Goal: Task Accomplishment & Management: Manage account settings

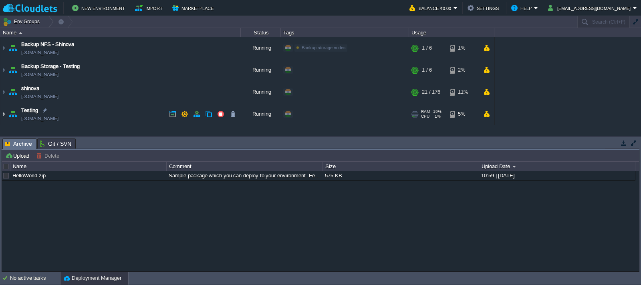
click at [3, 114] on img at bounding box center [3, 114] width 6 height 22
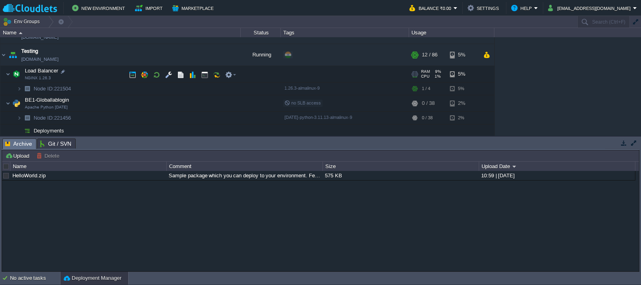
scroll to position [56, 0]
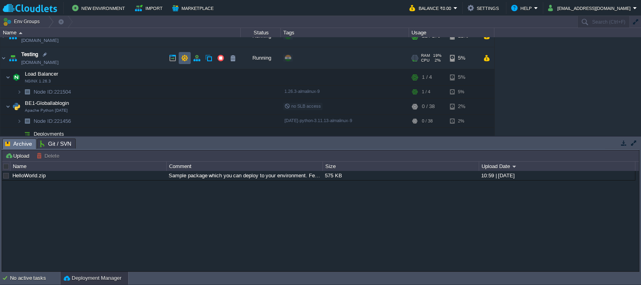
click at [184, 57] on button "button" at bounding box center [184, 57] width 7 height 7
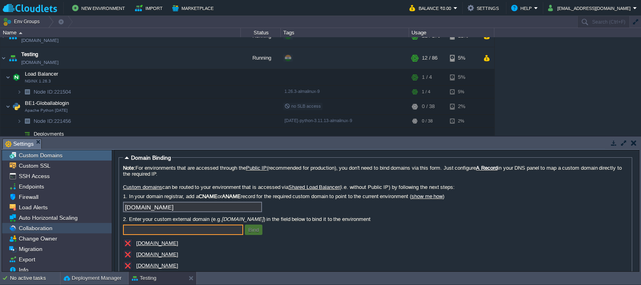
click at [38, 229] on span "Collaboration" at bounding box center [35, 228] width 36 height 7
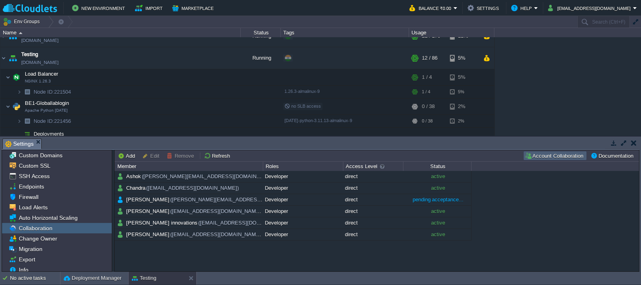
click at [559, 157] on button "Account Collaboration" at bounding box center [554, 155] width 61 height 7
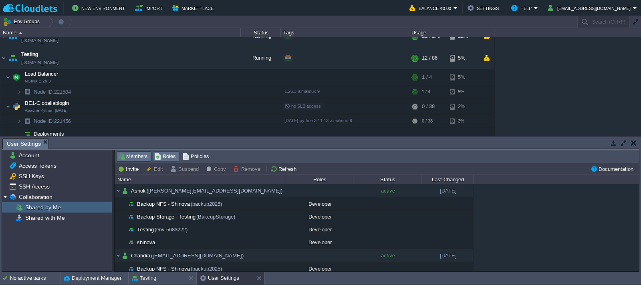
click at [166, 156] on span "Roles" at bounding box center [165, 156] width 21 height 9
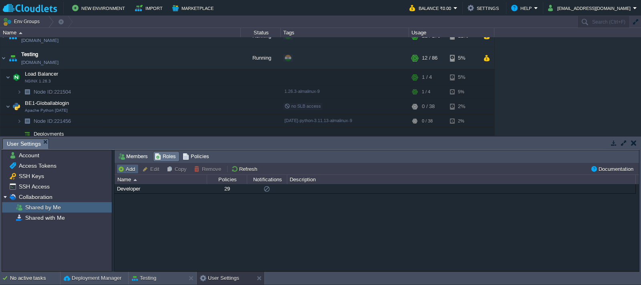
click at [130, 170] on button "Add" at bounding box center [128, 168] width 20 height 7
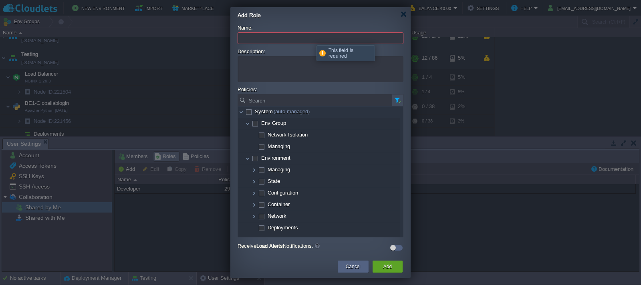
paste input "Deployments"
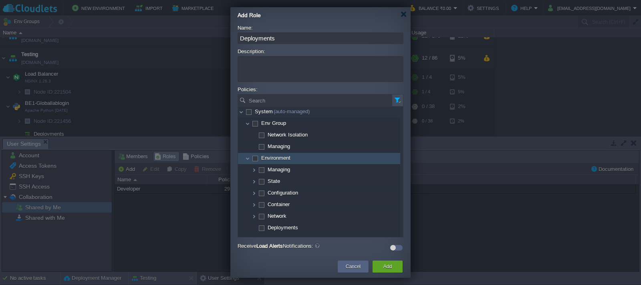
type input "Deployments"
click at [255, 159] on span at bounding box center [255, 158] width 2 height 6
checkbox input "true"
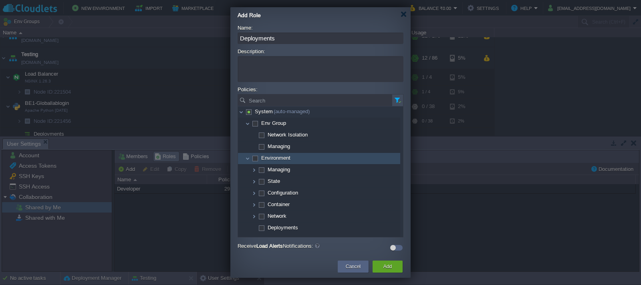
checkbox input "true"
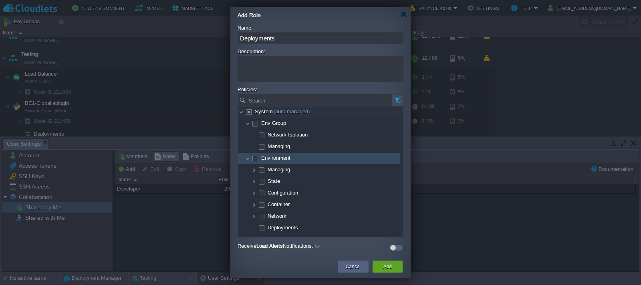
checkbox input "true"
click at [255, 159] on span at bounding box center [255, 158] width 2 height 6
checkbox input "false"
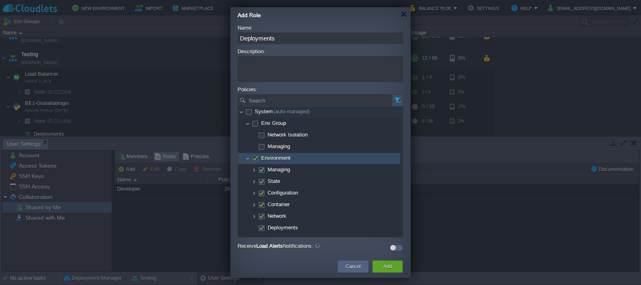
checkbox input "false"
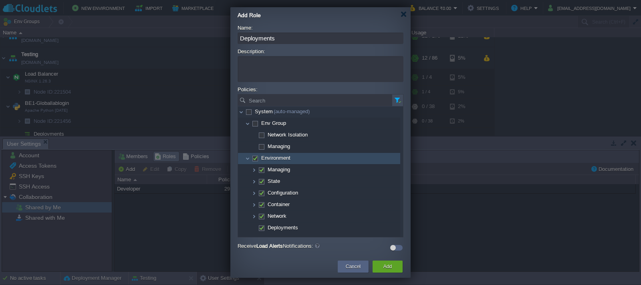
checkbox input "false"
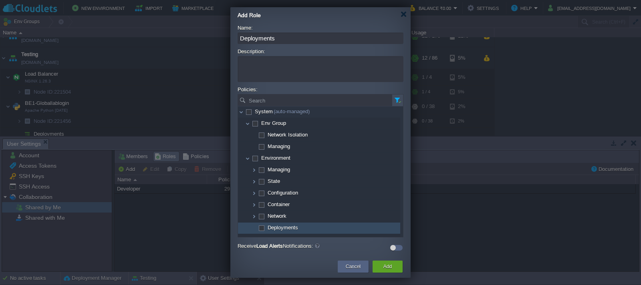
click at [262, 229] on span at bounding box center [261, 228] width 2 height 6
checkbox input "true"
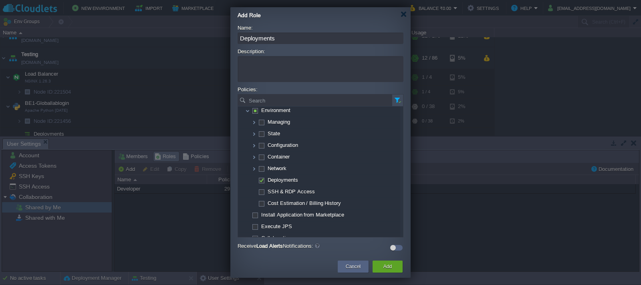
scroll to position [55, 0]
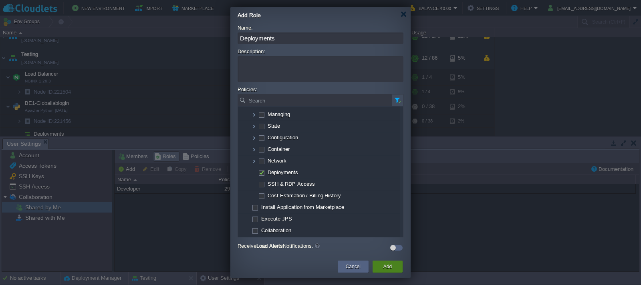
click at [389, 265] on button "Add" at bounding box center [387, 267] width 8 height 8
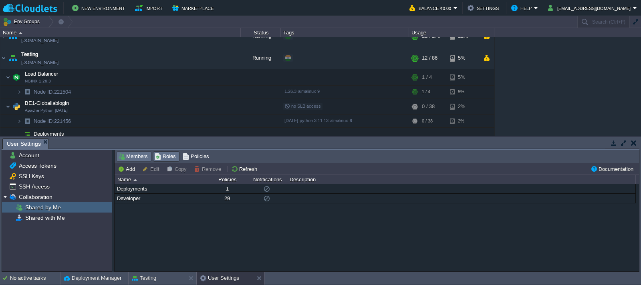
click at [135, 157] on span "Members" at bounding box center [133, 156] width 30 height 9
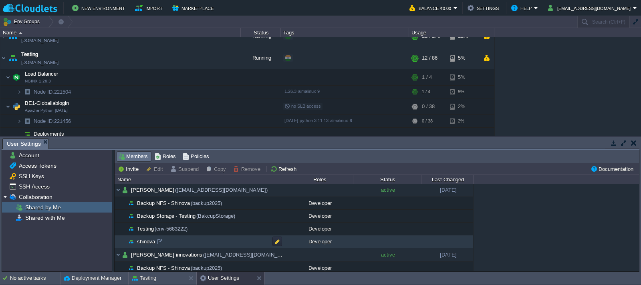
scroll to position [200, 0]
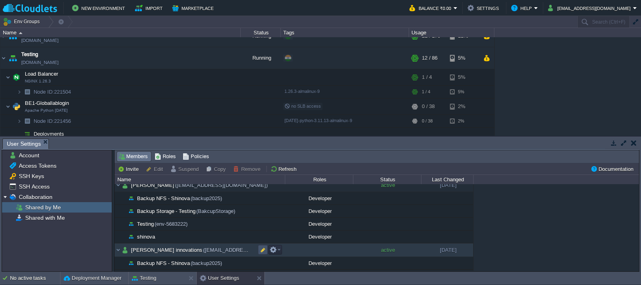
click at [261, 249] on button "button" at bounding box center [262, 249] width 7 height 7
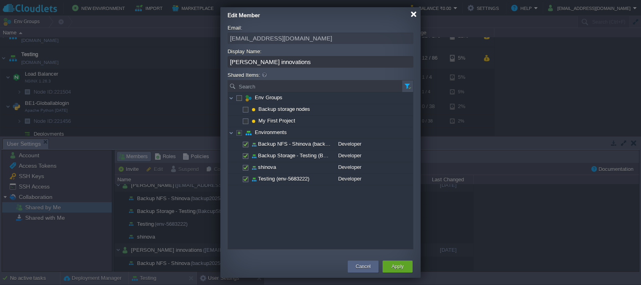
click at [413, 14] on div at bounding box center [413, 14] width 6 height 6
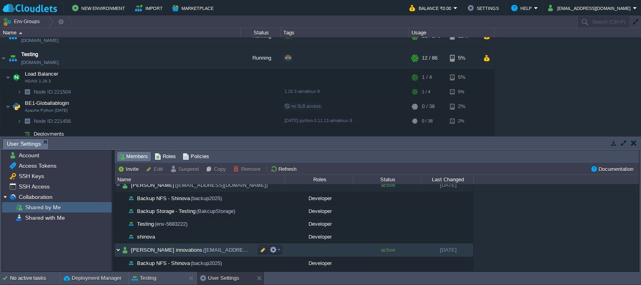
click at [120, 249] on img at bounding box center [118, 249] width 7 height 13
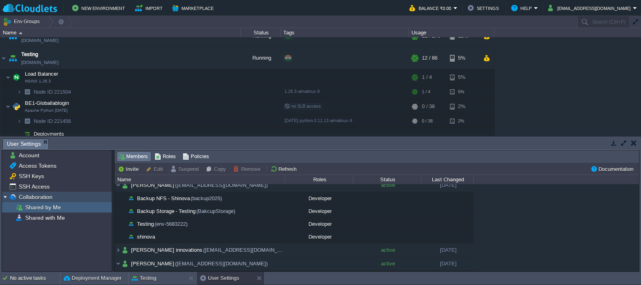
click at [38, 198] on span "Collaboration" at bounding box center [35, 196] width 36 height 7
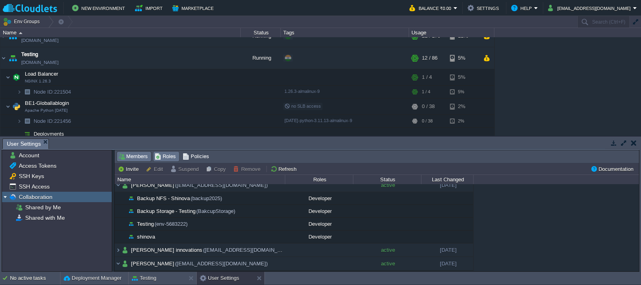
click at [164, 156] on span "Roles" at bounding box center [165, 156] width 21 height 9
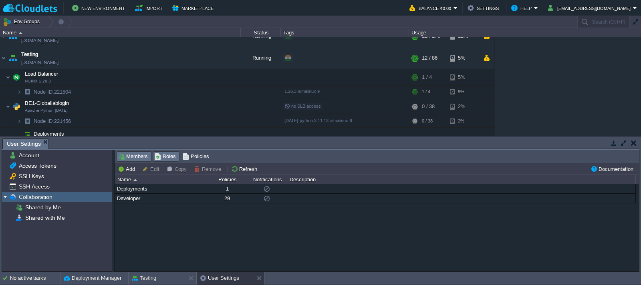
click at [137, 158] on span "Members" at bounding box center [133, 156] width 30 height 9
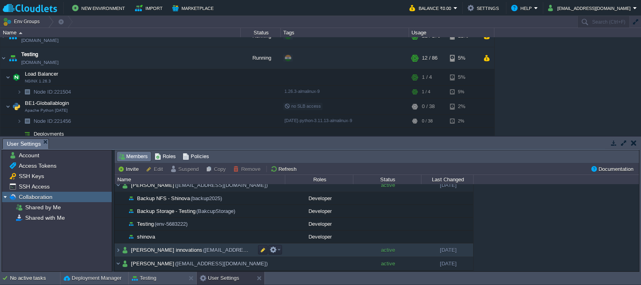
click at [177, 249] on span "[PERSON_NAME] innovations ([EMAIL_ADDRESS][DOMAIN_NAME])" at bounding box center [214, 250] width 168 height 7
click at [263, 251] on button "button" at bounding box center [262, 249] width 7 height 7
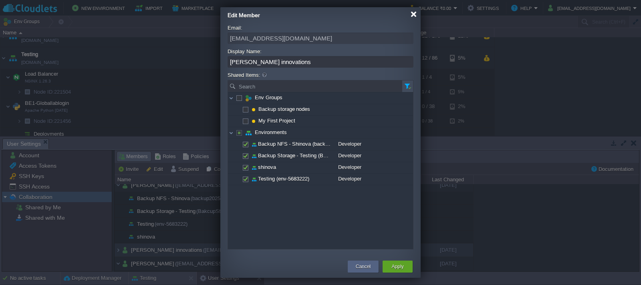
click at [413, 15] on div at bounding box center [413, 14] width 6 height 6
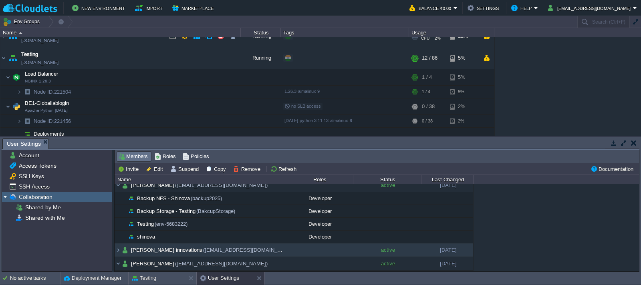
scroll to position [16, 0]
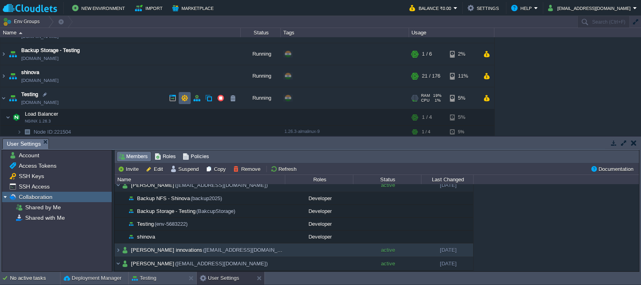
click at [183, 99] on button "button" at bounding box center [184, 97] width 7 height 7
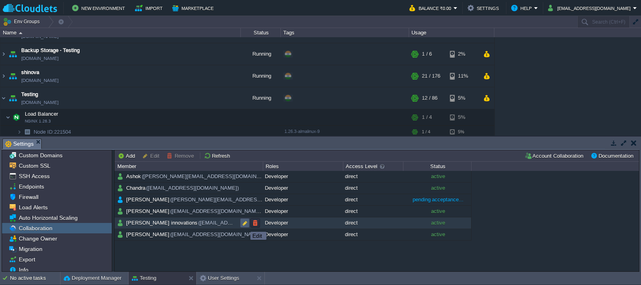
click at [244, 225] on button "button" at bounding box center [244, 222] width 7 height 7
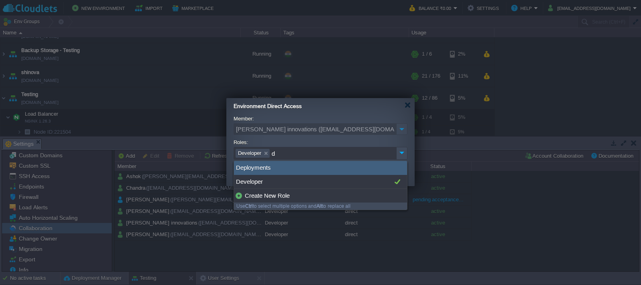
type input "d"
click at [247, 167] on div "Deployments" at bounding box center [320, 168] width 173 height 14
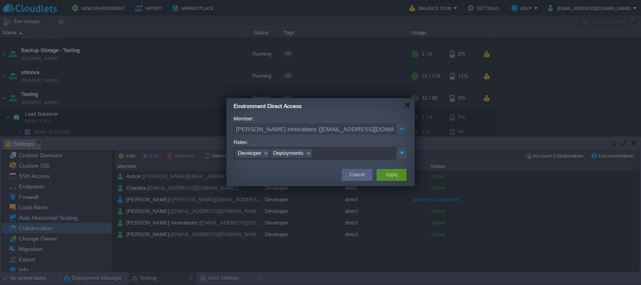
click at [391, 175] on button "Apply" at bounding box center [391, 175] width 12 height 8
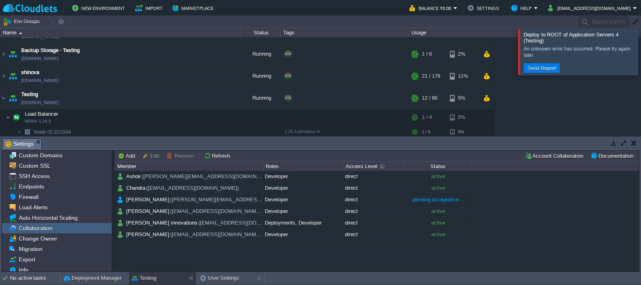
scroll to position [273, 0]
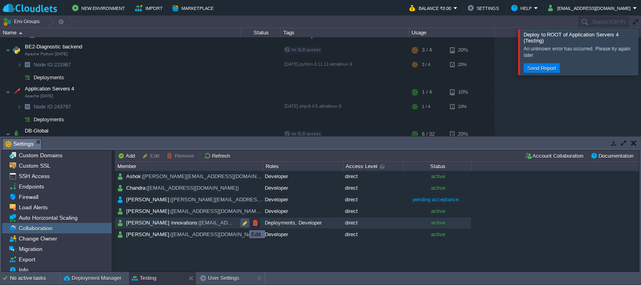
click at [243, 223] on button "button" at bounding box center [244, 222] width 7 height 7
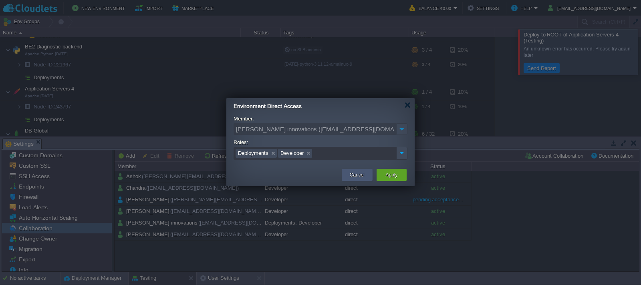
click at [358, 175] on button "Cancel" at bounding box center [357, 175] width 15 height 8
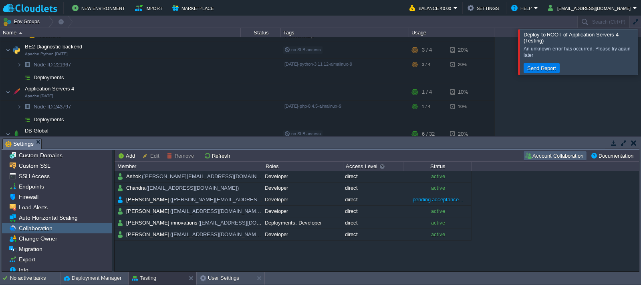
click at [553, 157] on button "Account Collaboration" at bounding box center [554, 155] width 61 height 7
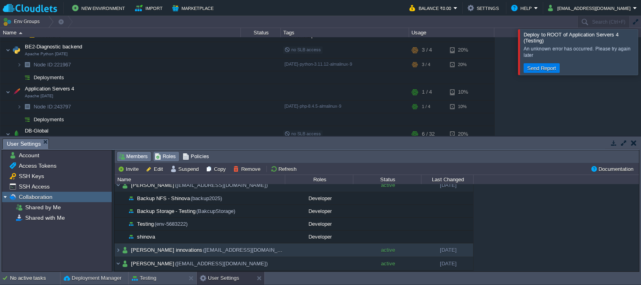
click at [164, 158] on span "Roles" at bounding box center [165, 156] width 21 height 9
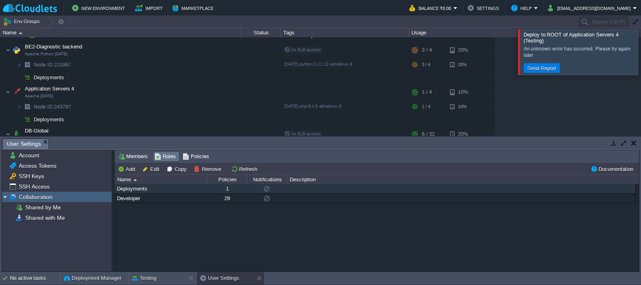
click at [141, 189] on div "Deployments" at bounding box center [160, 188] width 91 height 9
click at [156, 170] on button "Edit" at bounding box center [152, 168] width 20 height 7
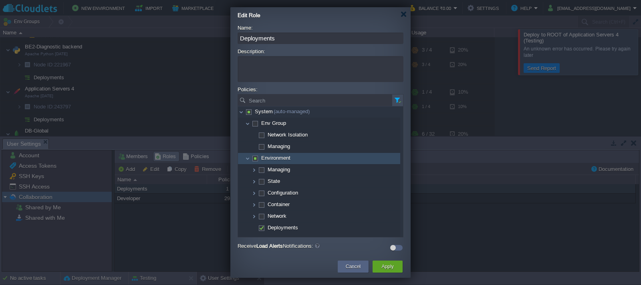
click at [255, 161] on span at bounding box center [255, 158] width 2 height 6
checkbox input "true"
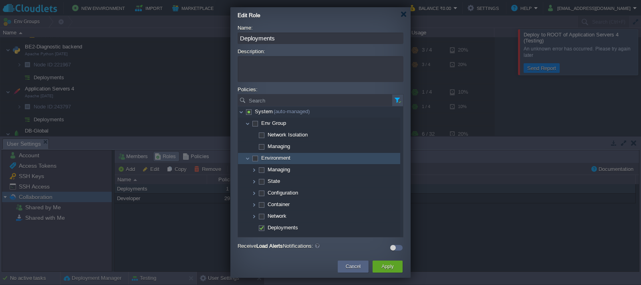
checkbox input "true"
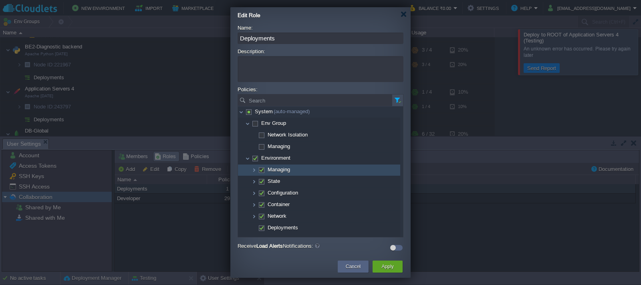
click at [260, 171] on span at bounding box center [261, 170] width 2 height 6
checkbox input "false"
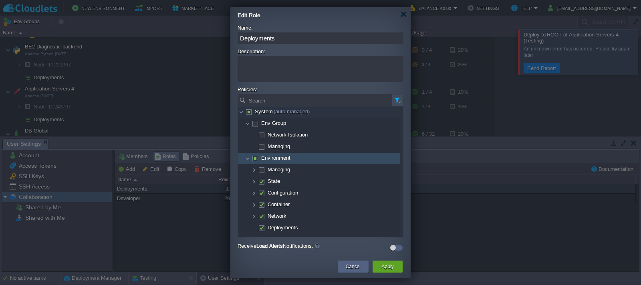
click at [255, 161] on span at bounding box center [255, 158] width 2 height 6
checkbox input "true"
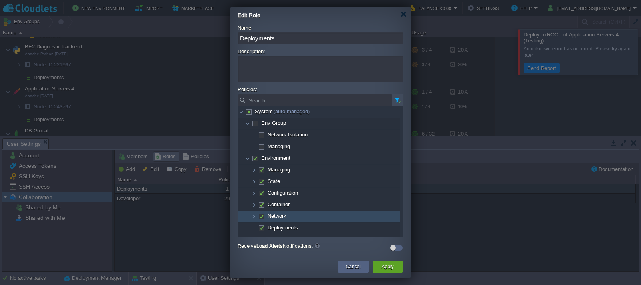
scroll to position [40, 0]
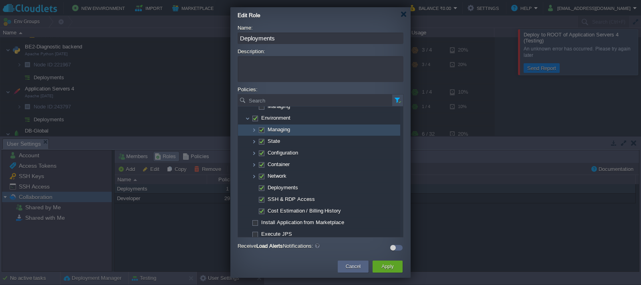
click at [262, 131] on span at bounding box center [261, 130] width 2 height 6
checkbox input "false"
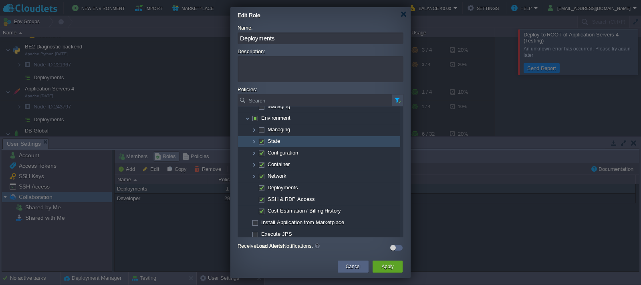
click at [261, 142] on span at bounding box center [261, 141] width 2 height 6
checkbox input "false"
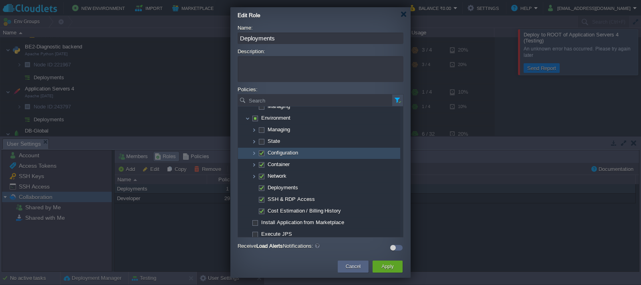
click at [262, 151] on td "Configuration" at bounding box center [319, 154] width 162 height 12
checkbox input "false"
click at [262, 163] on td "Container" at bounding box center [319, 165] width 162 height 12
checkbox input "false"
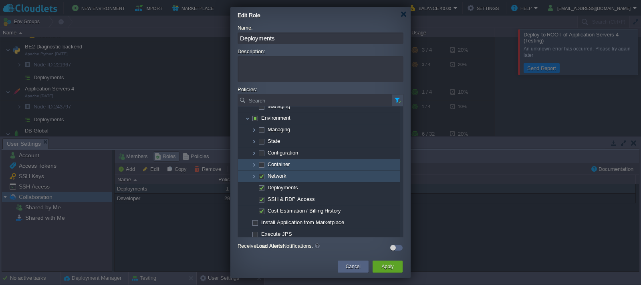
click at [260, 177] on span at bounding box center [261, 176] width 2 height 6
checkbox input "false"
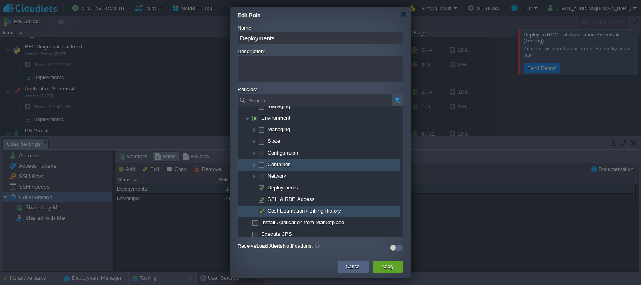
click at [261, 212] on span at bounding box center [261, 211] width 2 height 6
checkbox input "false"
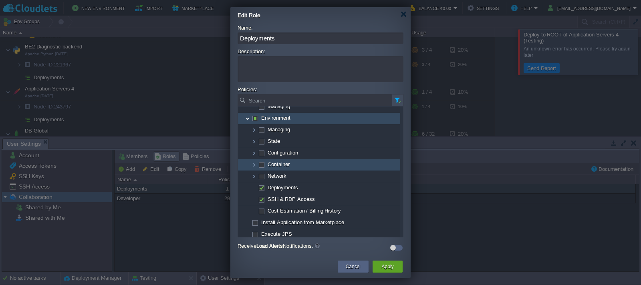
click at [249, 120] on img at bounding box center [247, 118] width 6 height 11
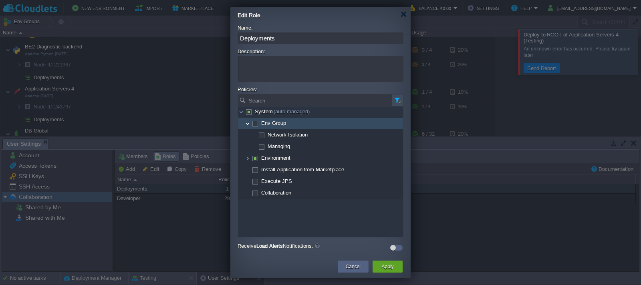
scroll to position [0, 0]
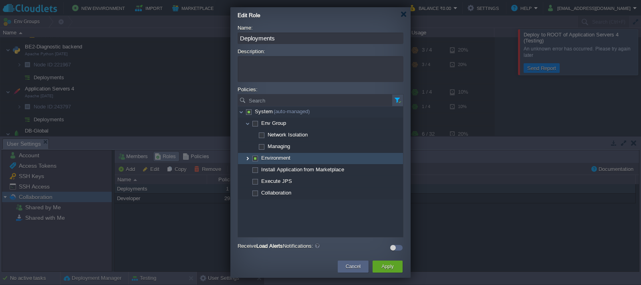
click at [248, 161] on img at bounding box center [247, 158] width 6 height 11
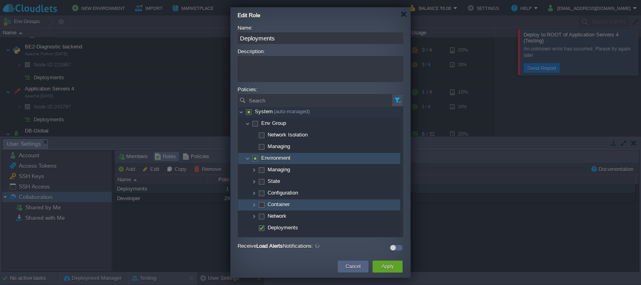
click at [254, 160] on span at bounding box center [255, 158] width 2 height 6
checkbox input "true"
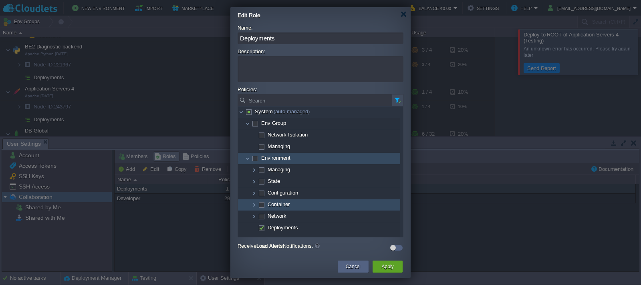
checkbox input "true"
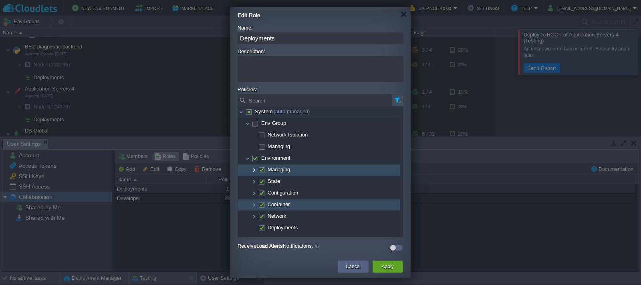
click at [255, 172] on img at bounding box center [254, 170] width 6 height 11
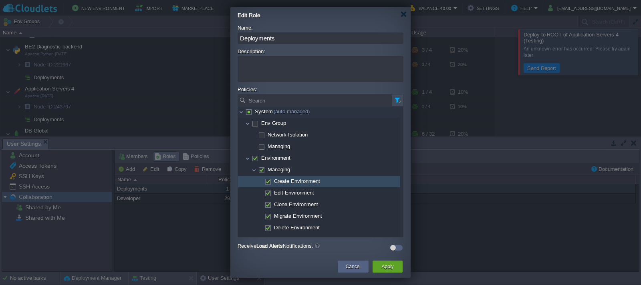
click at [267, 183] on span at bounding box center [268, 181] width 2 height 6
checkbox input "false"
click at [267, 183] on span at bounding box center [268, 181] width 2 height 6
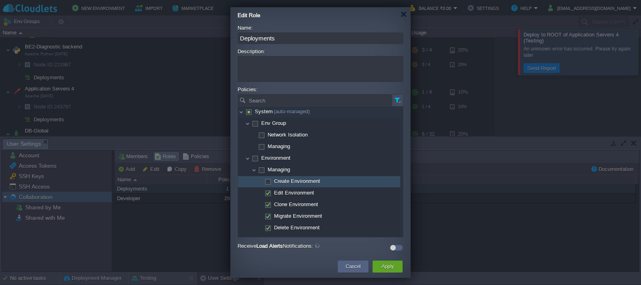
checkbox input "true"
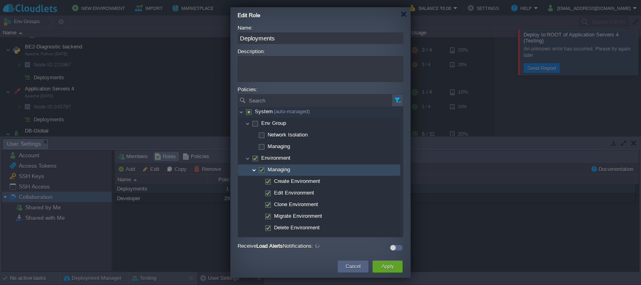
click at [253, 172] on img at bounding box center [254, 170] width 6 height 11
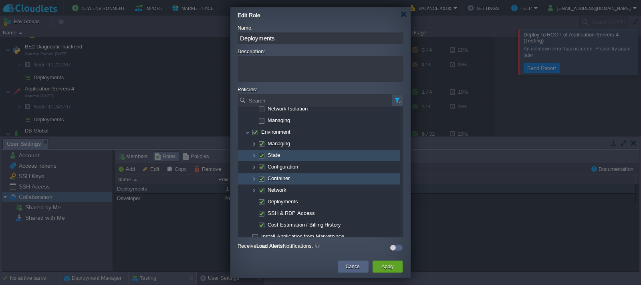
scroll to position [40, 0]
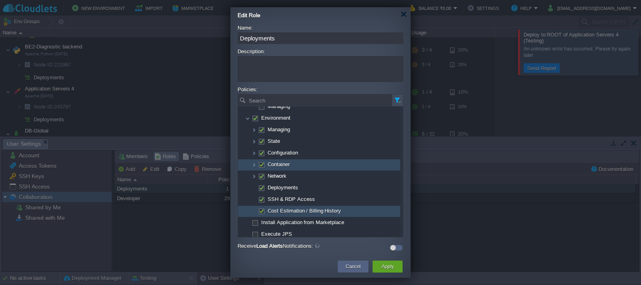
click at [262, 211] on span at bounding box center [261, 211] width 2 height 6
checkbox input "false"
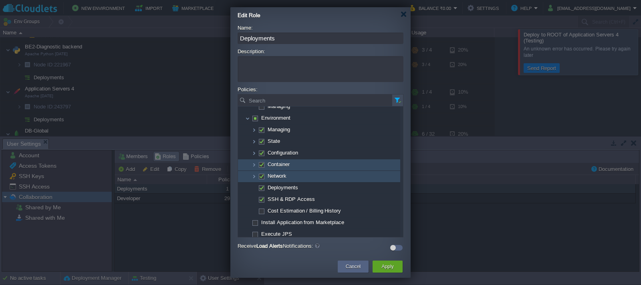
click at [261, 177] on span at bounding box center [261, 176] width 2 height 6
checkbox input "false"
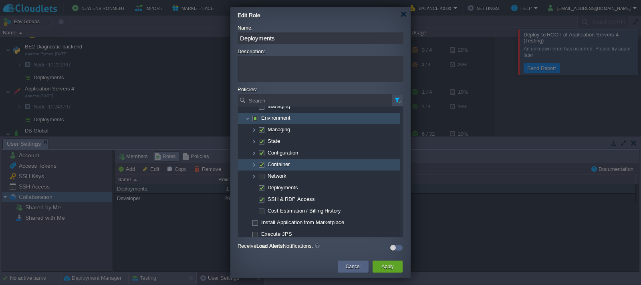
click at [255, 119] on span at bounding box center [255, 118] width 2 height 6
checkbox input "true"
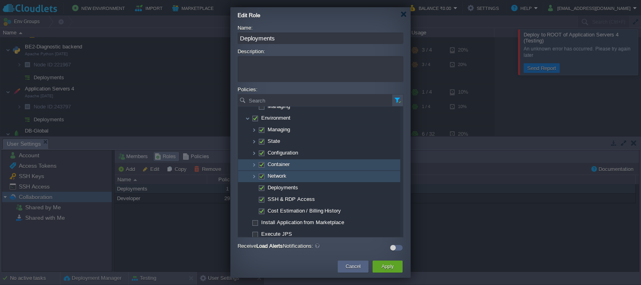
click at [261, 176] on span at bounding box center [261, 176] width 2 height 6
checkbox input "false"
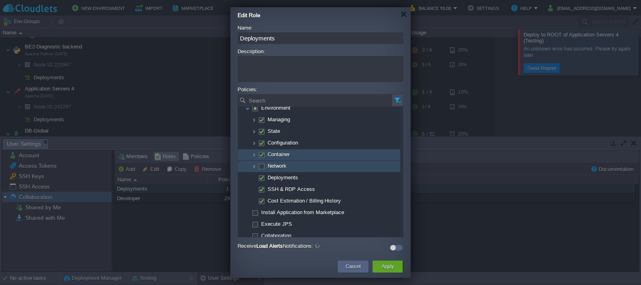
scroll to position [55, 0]
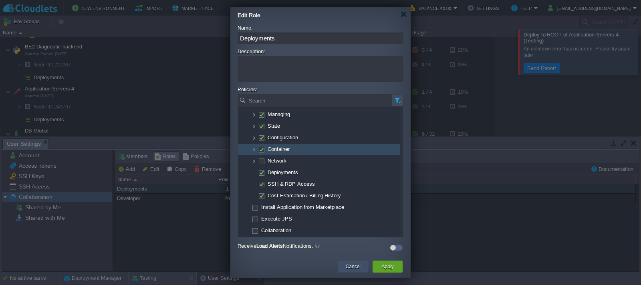
click at [353, 265] on button "Cancel" at bounding box center [353, 267] width 15 height 8
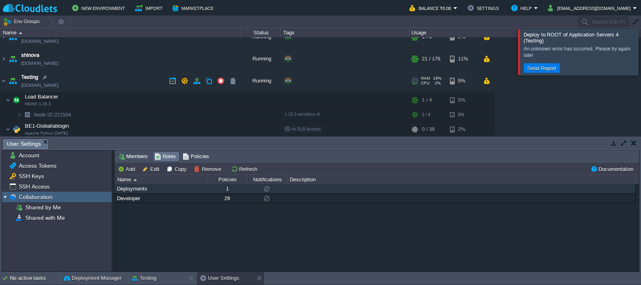
scroll to position [0, 0]
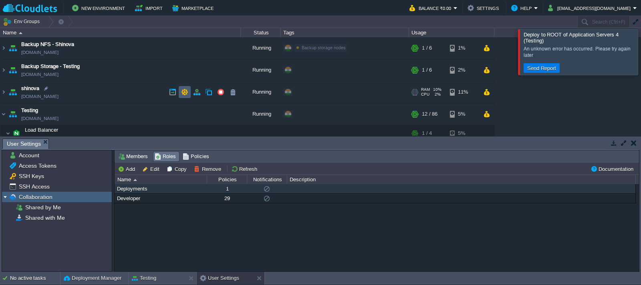
click at [184, 92] on button "button" at bounding box center [184, 91] width 7 height 7
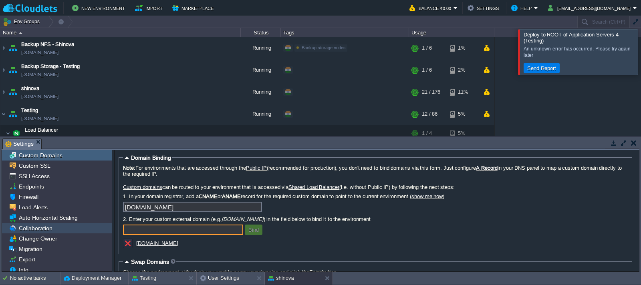
click at [37, 227] on span "Collaboration" at bounding box center [35, 228] width 36 height 7
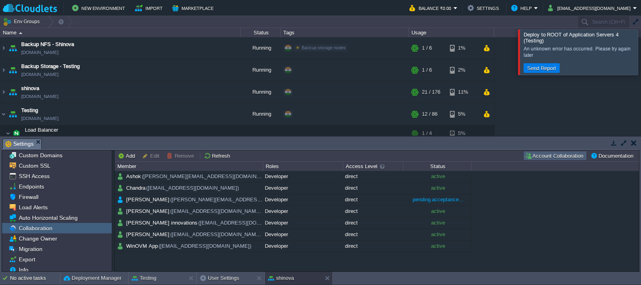
click at [549, 157] on button "Account Collaboration" at bounding box center [554, 155] width 61 height 7
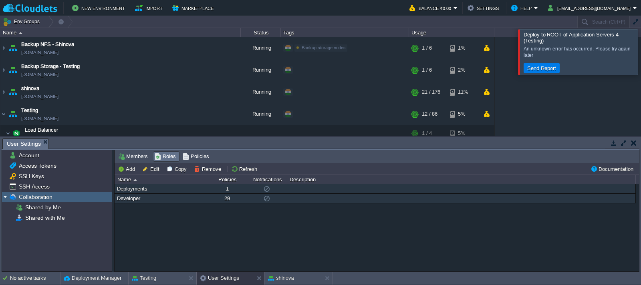
click at [136, 199] on div "Developer" at bounding box center [160, 198] width 91 height 9
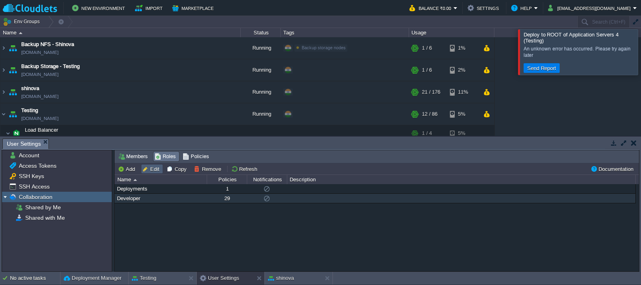
click at [154, 169] on button "Edit" at bounding box center [152, 168] width 20 height 7
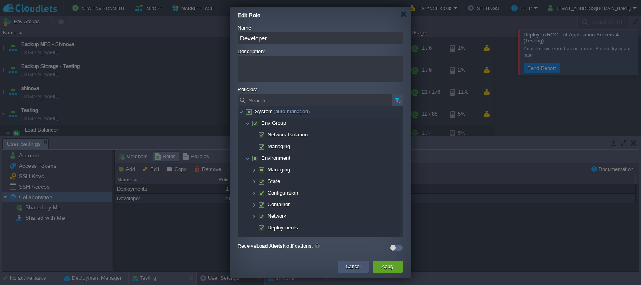
click at [350, 265] on button "Cancel" at bounding box center [353, 267] width 15 height 8
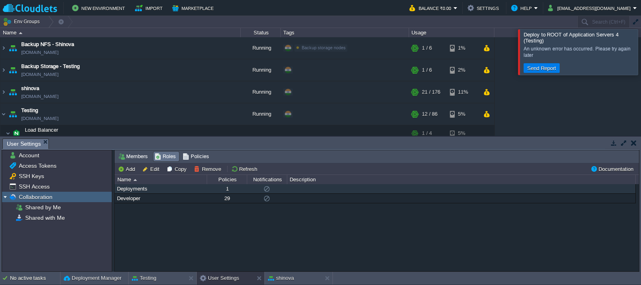
click at [143, 191] on div "Deployments" at bounding box center [160, 188] width 91 height 9
click at [154, 169] on button "Edit" at bounding box center [152, 168] width 20 height 7
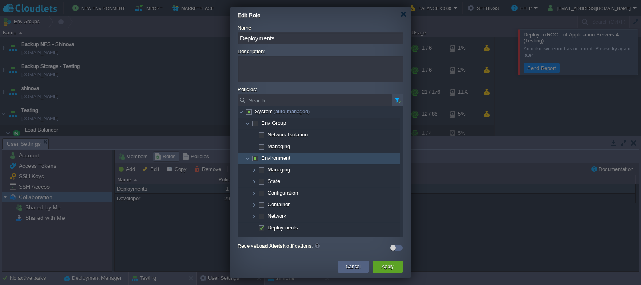
click at [255, 159] on span at bounding box center [255, 158] width 2 height 6
checkbox input "true"
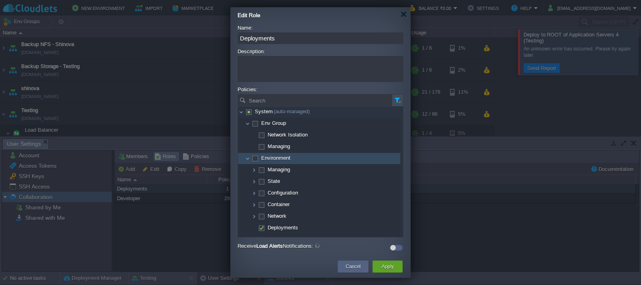
checkbox input "true"
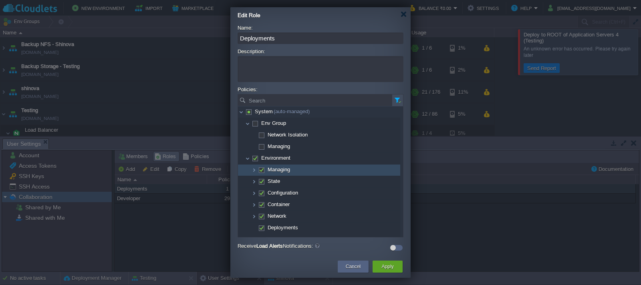
click at [261, 172] on span at bounding box center [261, 170] width 2 height 6
checkbox input "false"
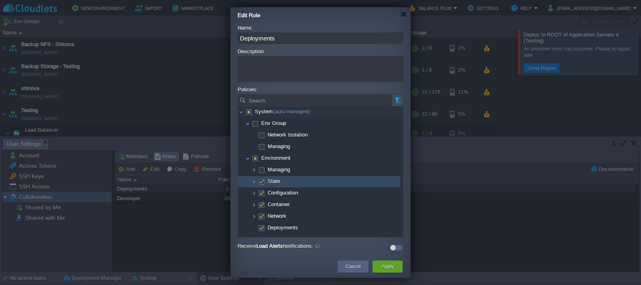
click at [262, 183] on span at bounding box center [261, 181] width 2 height 6
checkbox input "false"
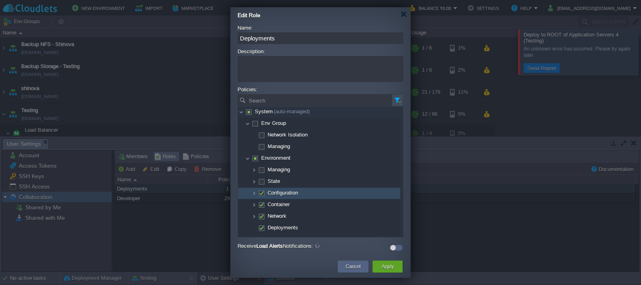
click at [261, 194] on span at bounding box center [261, 193] width 2 height 6
checkbox input "false"
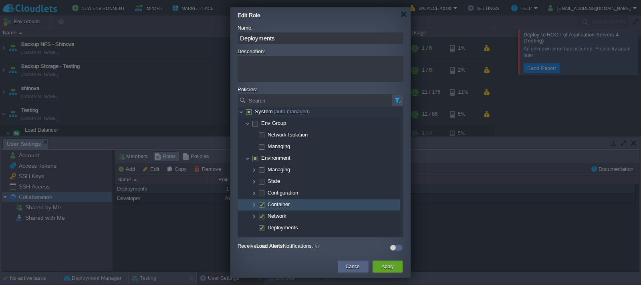
click at [261, 203] on span at bounding box center [261, 204] width 2 height 6
checkbox input "false"
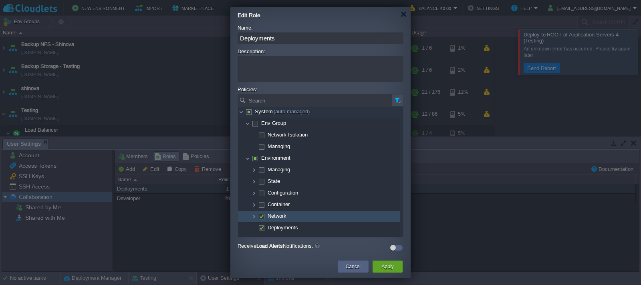
click at [261, 216] on span at bounding box center [261, 216] width 2 height 6
checkbox input "false"
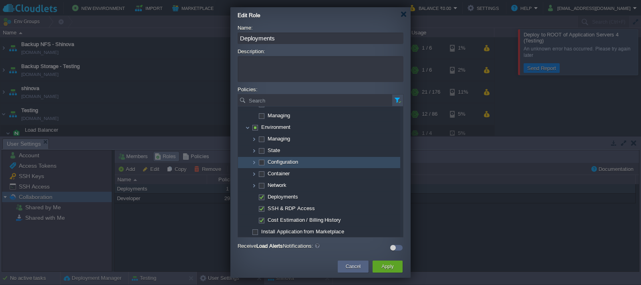
scroll to position [40, 0]
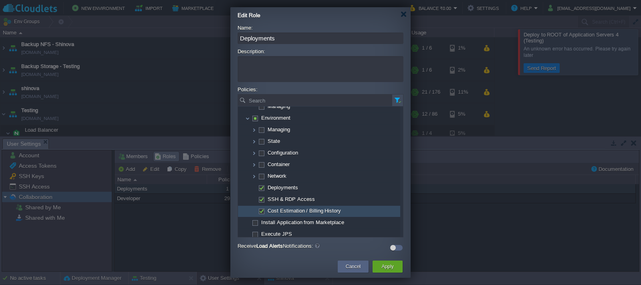
click at [261, 210] on span at bounding box center [261, 211] width 2 height 6
checkbox input "false"
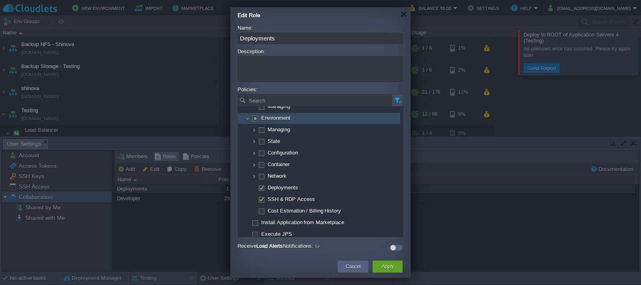
click at [255, 119] on span at bounding box center [255, 118] width 2 height 6
checkbox input "true"
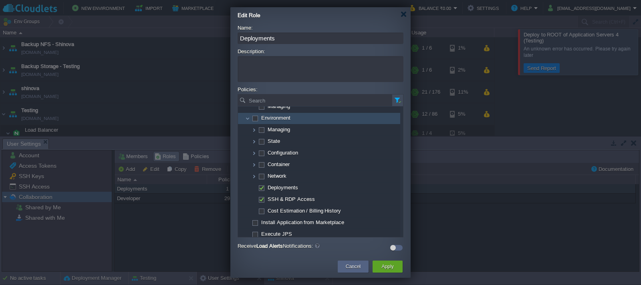
checkbox input "true"
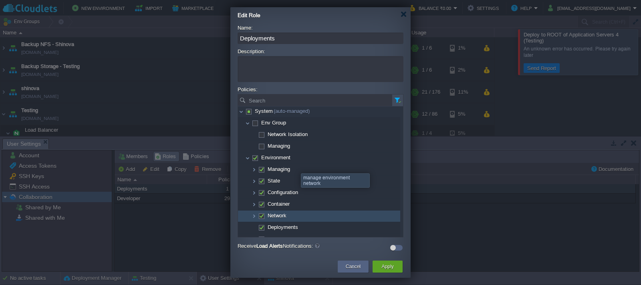
scroll to position [0, 0]
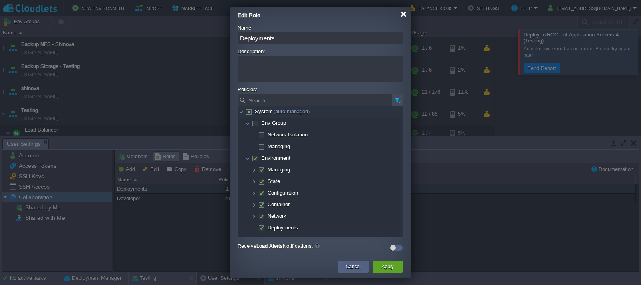
click at [403, 14] on div at bounding box center [403, 14] width 6 height 6
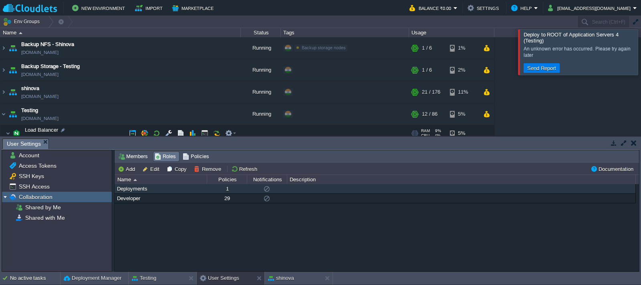
scroll to position [40, 0]
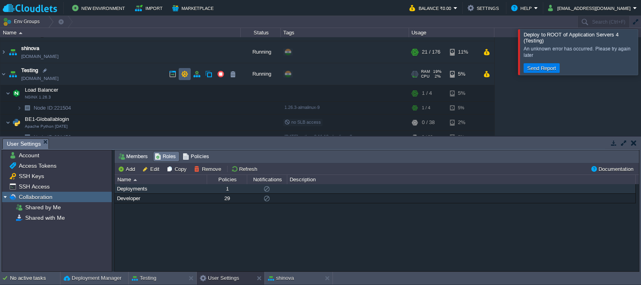
click at [185, 73] on button "button" at bounding box center [184, 73] width 7 height 7
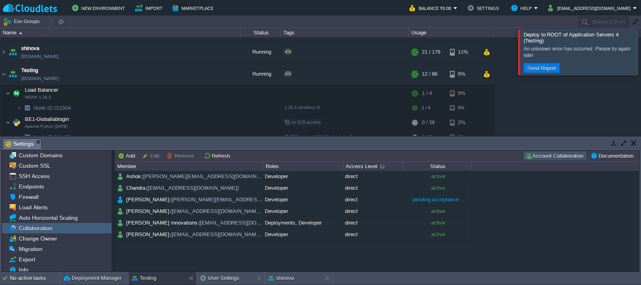
click at [543, 156] on button "Account Collaboration" at bounding box center [554, 155] width 61 height 7
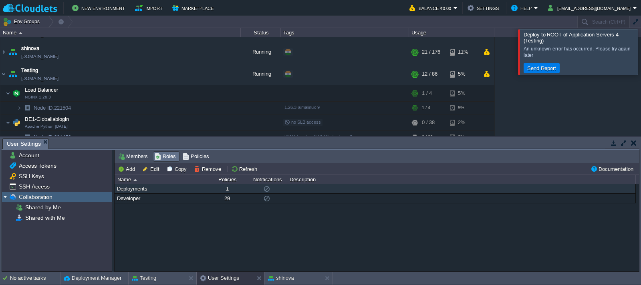
click at [145, 190] on div "Deployments" at bounding box center [160, 188] width 91 height 9
click at [153, 170] on button "Edit" at bounding box center [152, 168] width 20 height 7
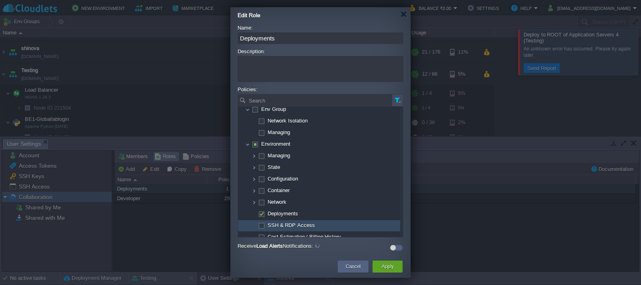
scroll to position [0, 0]
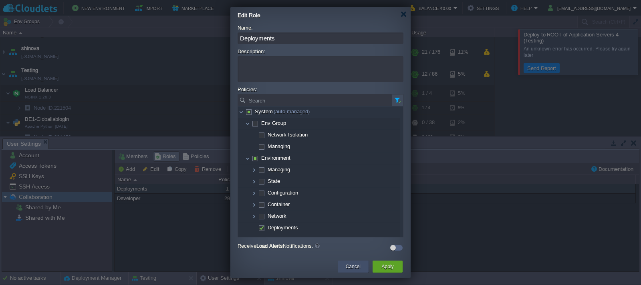
click at [353, 268] on button "Cancel" at bounding box center [353, 267] width 15 height 8
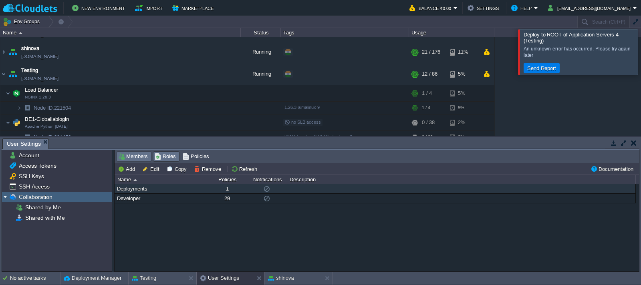
click at [139, 155] on span "Members" at bounding box center [133, 156] width 30 height 9
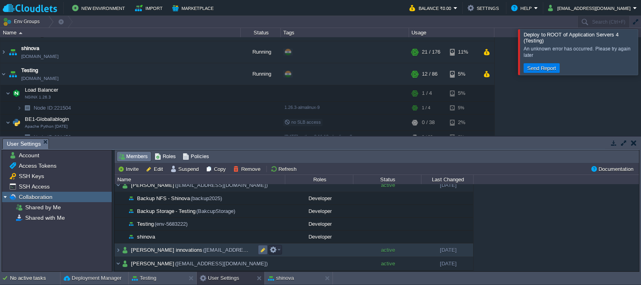
click at [263, 250] on button "button" at bounding box center [262, 249] width 7 height 7
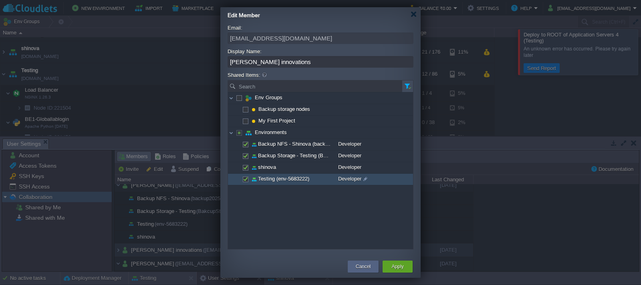
click at [245, 181] on span at bounding box center [245, 179] width 2 height 6
checkbox input "true"
click at [365, 179] on span at bounding box center [364, 179] width 6 height 10
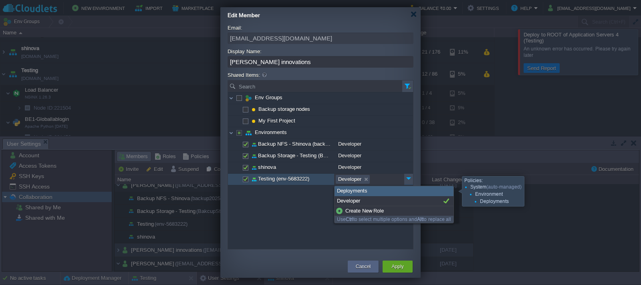
click at [365, 191] on div "Deployments" at bounding box center [393, 191] width 119 height 10
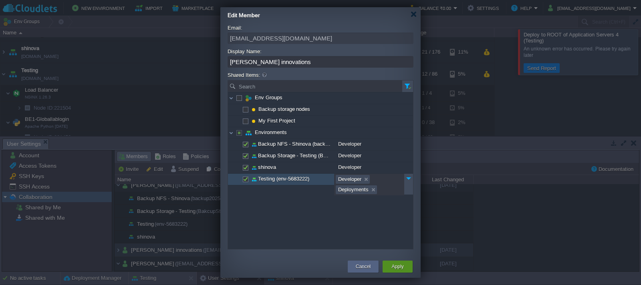
click at [402, 265] on button "Apply" at bounding box center [397, 267] width 12 height 8
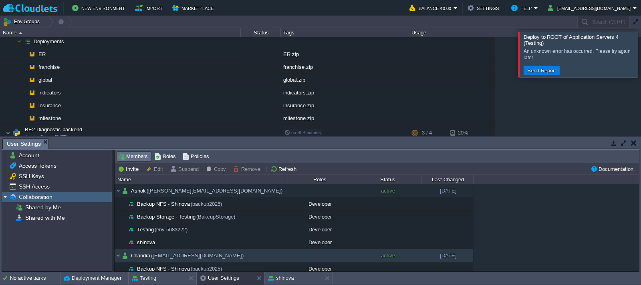
scroll to position [161, 0]
